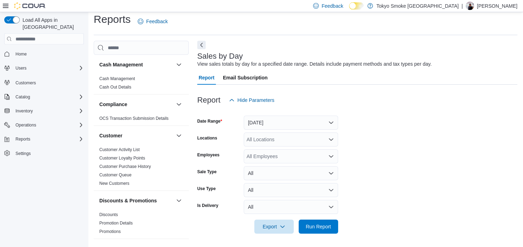
scroll to position [6, 0]
click at [264, 119] on button "[DATE]" at bounding box center [291, 122] width 94 height 14
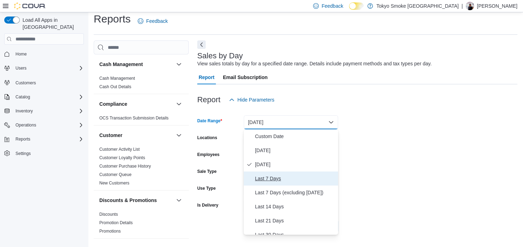
click at [270, 177] on span "Last 7 Days" at bounding box center [295, 179] width 80 height 8
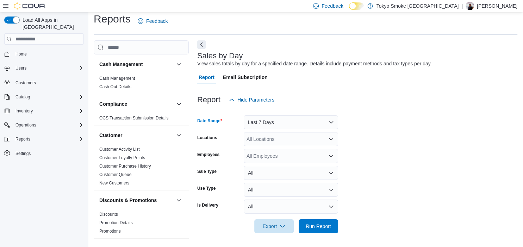
click at [263, 139] on div "All Locations" at bounding box center [291, 139] width 94 height 14
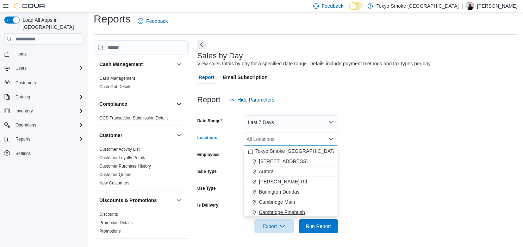
click at [285, 208] on button "Cambridge Pinebush" at bounding box center [291, 213] width 94 height 10
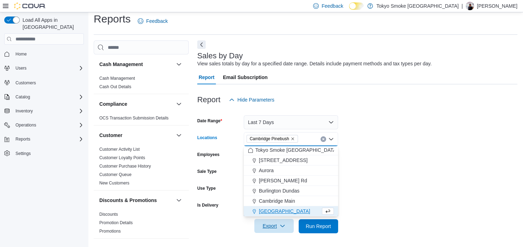
click at [277, 224] on span "Export" at bounding box center [273, 226] width 31 height 14
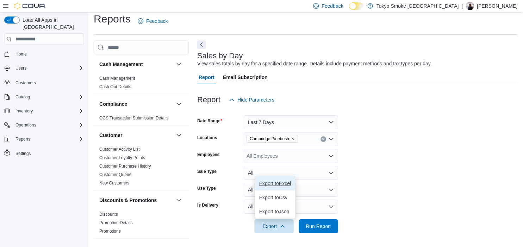
click at [276, 183] on span "Export to Excel" at bounding box center [275, 184] width 32 height 6
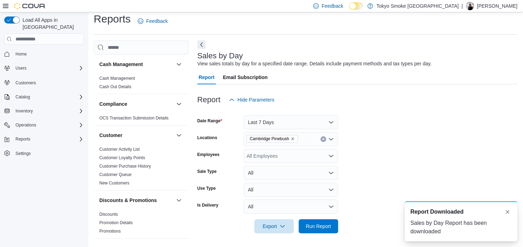
scroll to position [0, 0]
